Goal: Task Accomplishment & Management: Complete application form

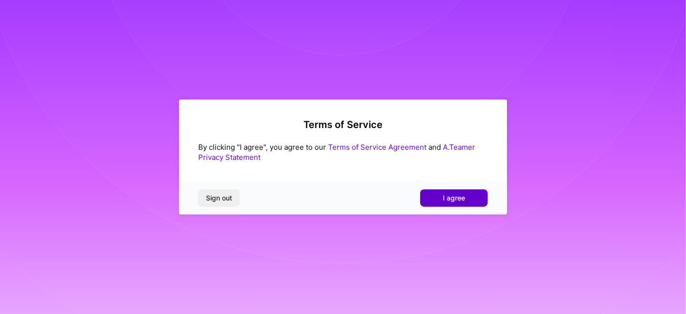
click at [456, 198] on span "I agree" at bounding box center [454, 198] width 22 height 10
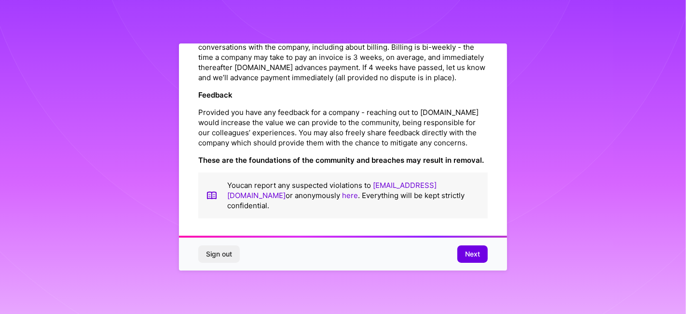
scroll to position [1140, 0]
click at [474, 250] on span "Next" at bounding box center [472, 254] width 15 height 10
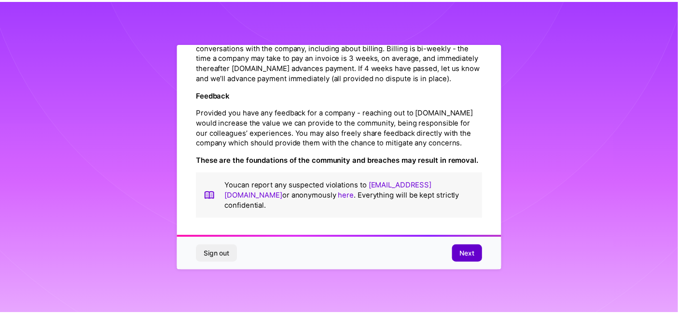
scroll to position [33, 0]
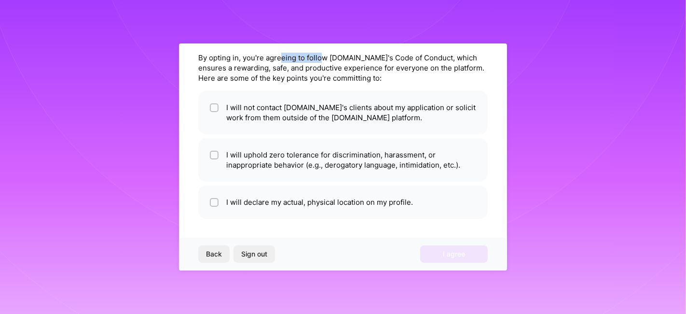
drag, startPoint x: 279, startPoint y: 54, endPoint x: 351, endPoint y: 53, distance: 71.4
click at [323, 50] on div "Agree to the A.Team Code of Conduct By opting in, you're agreeing to follow A.T…" at bounding box center [343, 123] width 290 height 189
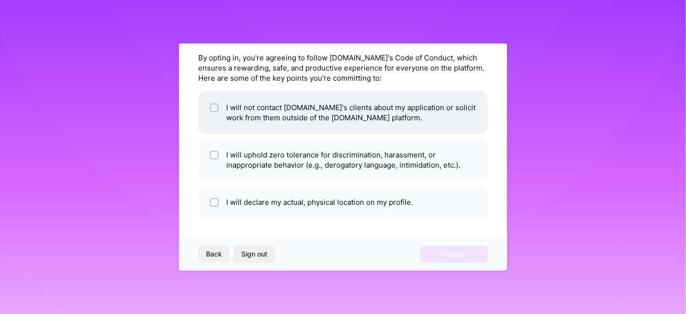
click at [319, 118] on li "I will not contact A.Team's clients about my application or solicit work from t…" at bounding box center [343, 112] width 290 height 43
checkbox input "true"
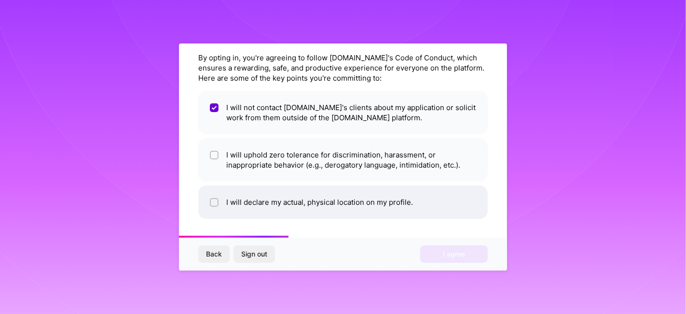
click at [345, 199] on li "I will declare my actual, physical location on my profile." at bounding box center [343, 201] width 290 height 33
checkbox input "true"
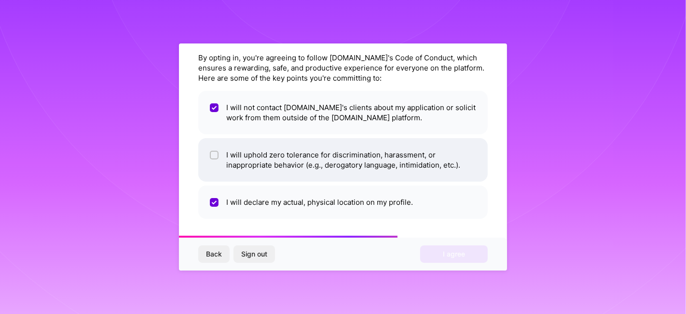
click at [345, 171] on li "I will uphold zero tolerance for discrimination, harassment, or inappropriate b…" at bounding box center [343, 159] width 290 height 43
checkbox input "true"
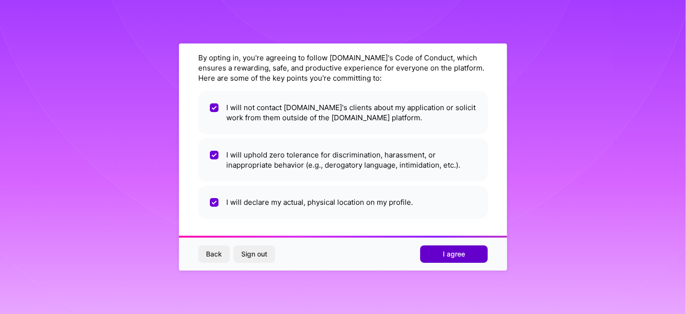
click at [434, 253] on button "I agree" at bounding box center [454, 253] width 68 height 17
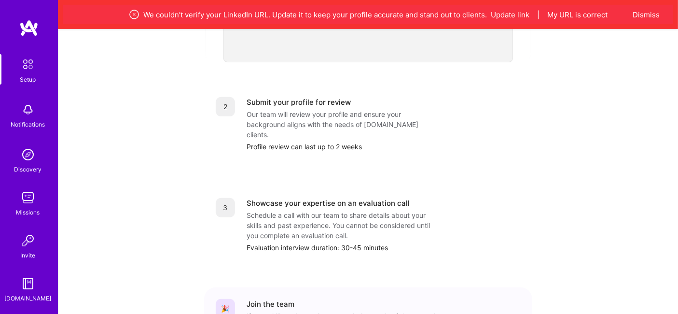
scroll to position [90, 0]
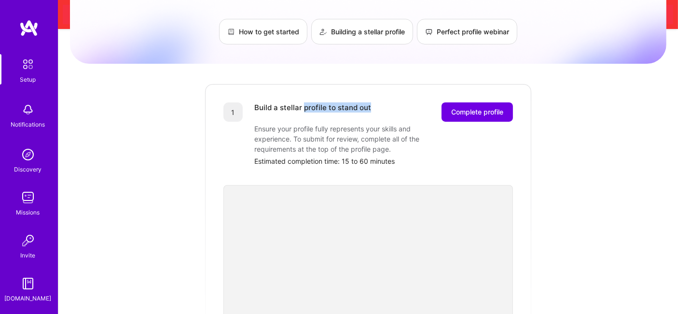
drag, startPoint x: 302, startPoint y: 93, endPoint x: 383, endPoint y: 93, distance: 80.6
click at [383, 102] on div "Build a stellar profile to stand out Complete profile" at bounding box center [383, 111] width 259 height 19
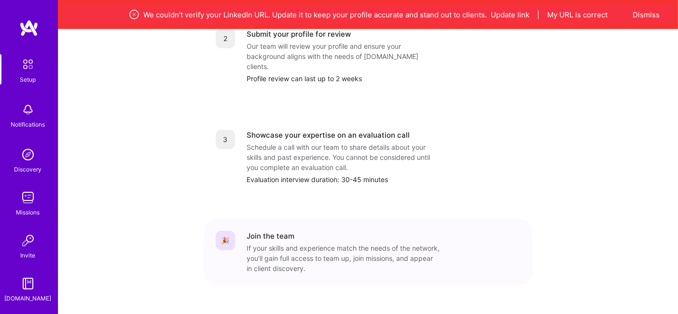
scroll to position [448, 0]
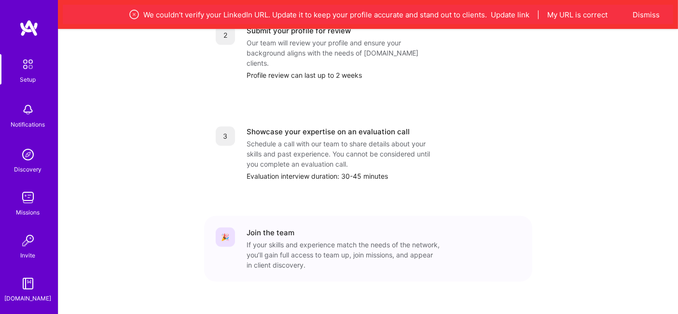
click at [39, 204] on link "Missions" at bounding box center [28, 202] width 60 height 29
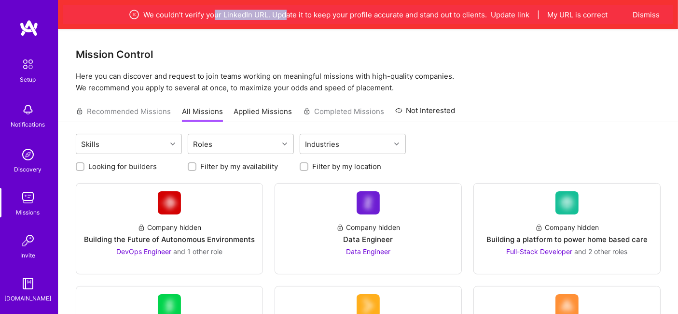
drag, startPoint x: 213, startPoint y: 18, endPoint x: 284, endPoint y: 16, distance: 70.5
click at [284, 16] on div "We couldn’t verify your LinkedIn URL. Update it to keep your profile accurate a…" at bounding box center [368, 15] width 520 height 12
click at [304, 39] on div "Mission Control Here you can discover and request to join teams working on mean…" at bounding box center [368, 61] width 620 height 65
click at [648, 11] on button "Dismiss" at bounding box center [646, 15] width 27 height 10
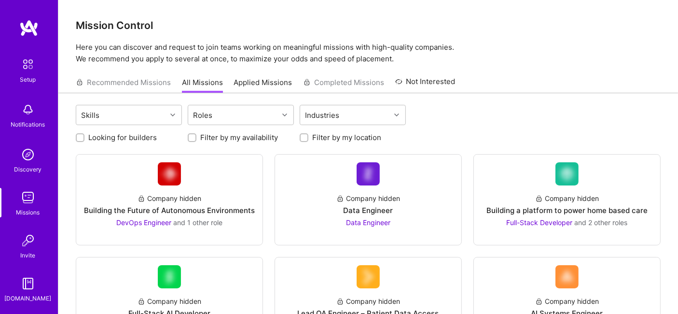
click at [22, 72] on img at bounding box center [28, 64] width 20 height 20
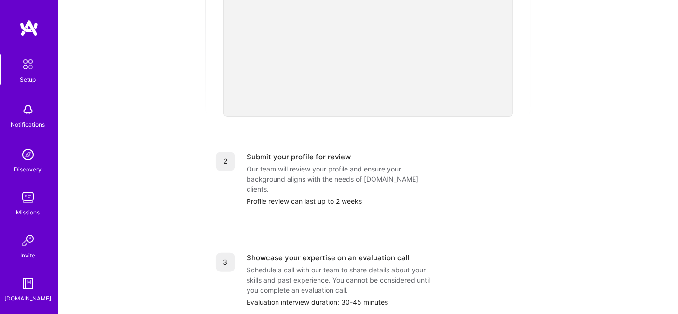
scroll to position [419, 0]
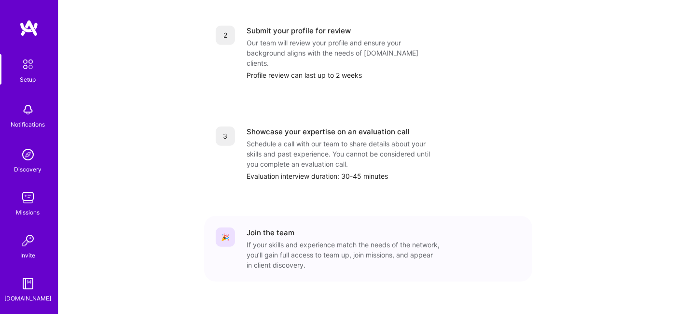
click at [36, 283] on link "A.Guide" at bounding box center [28, 288] width 60 height 29
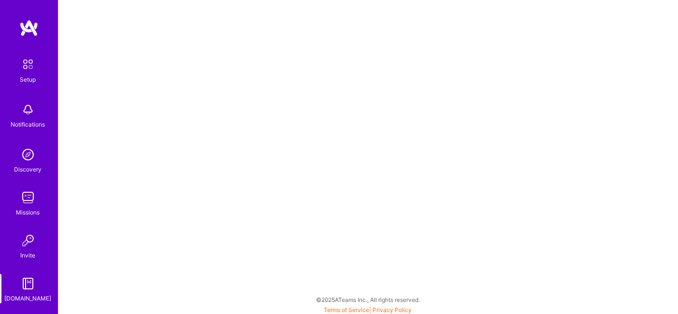
click at [25, 156] on img at bounding box center [27, 154] width 19 height 19
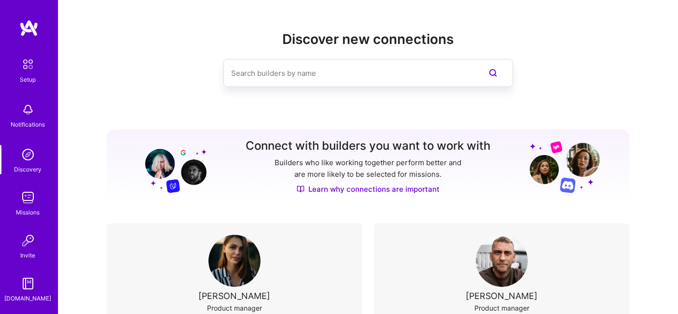
click at [24, 184] on div "Setup Notifications Discovery Missions Invite A.Guide" at bounding box center [29, 178] width 58 height 249
click at [29, 199] on img at bounding box center [27, 197] width 19 height 19
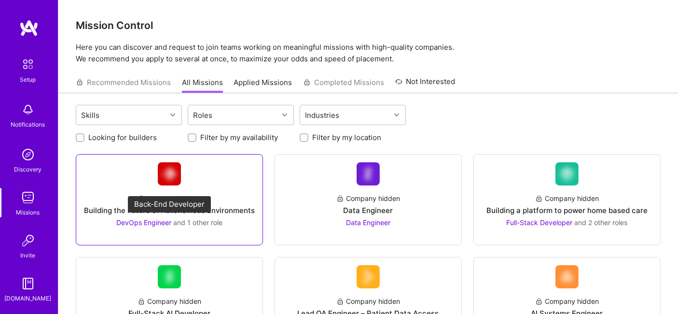
click at [154, 222] on span "DevOps Engineer" at bounding box center [143, 222] width 55 height 8
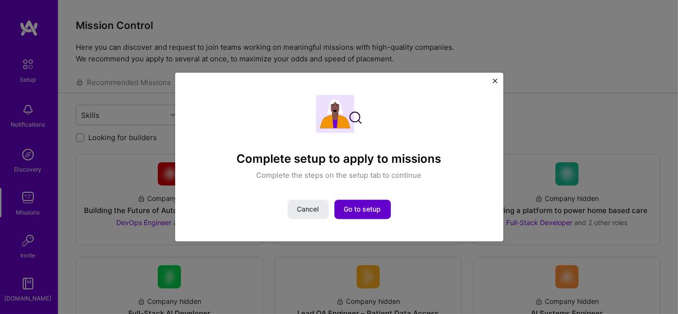
click at [373, 210] on span "Go to setup" at bounding box center [362, 209] width 37 height 10
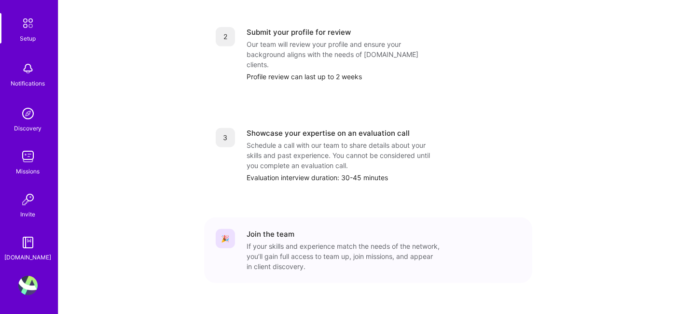
scroll to position [419, 0]
click at [21, 272] on div "Setup Notifications Discovery Missions Invite A.Guide Profile" at bounding box center [29, 157] width 58 height 314
click at [21, 283] on img at bounding box center [27, 285] width 19 height 19
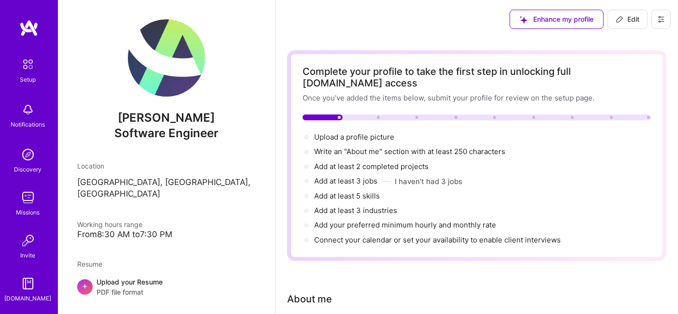
click at [669, 23] on button at bounding box center [660, 19] width 19 height 19
click at [627, 89] on button "Log Out" at bounding box center [634, 90] width 72 height 25
